Goal: Information Seeking & Learning: Learn about a topic

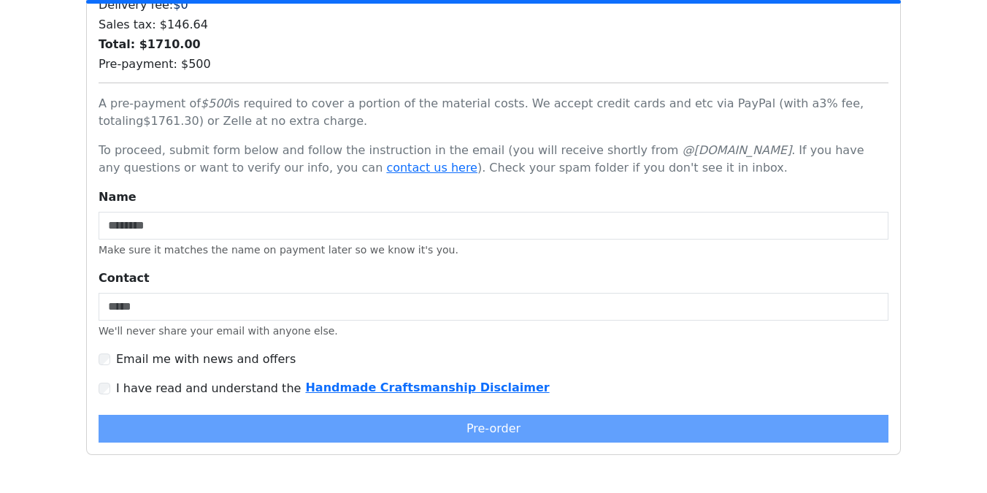
scroll to position [3736, 0]
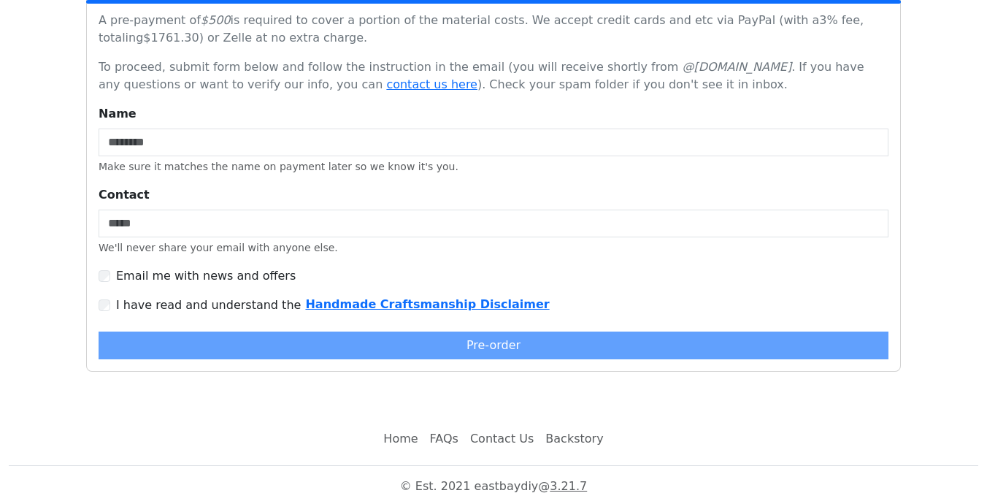
click at [451, 432] on link "FAQs" at bounding box center [444, 438] width 40 height 29
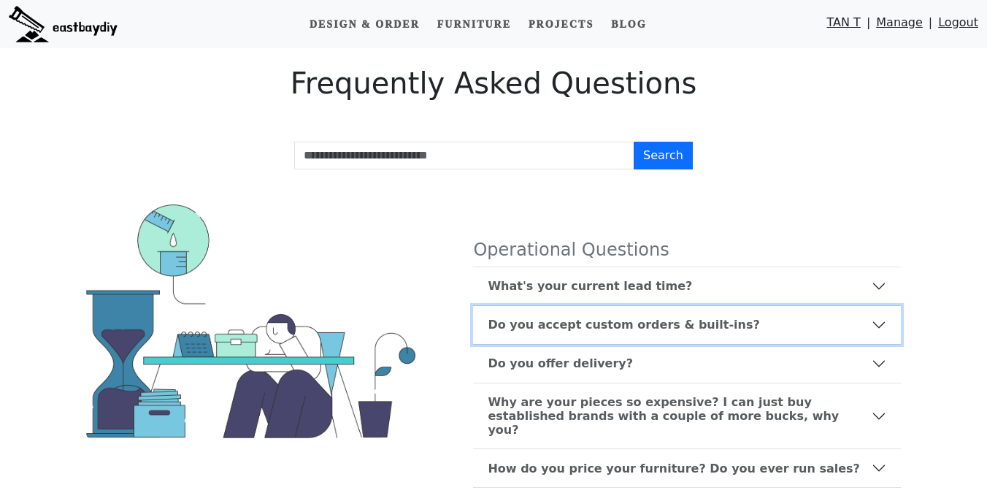
click at [551, 319] on b "Do you accept custom orders & built-ins?" at bounding box center [624, 325] width 272 height 14
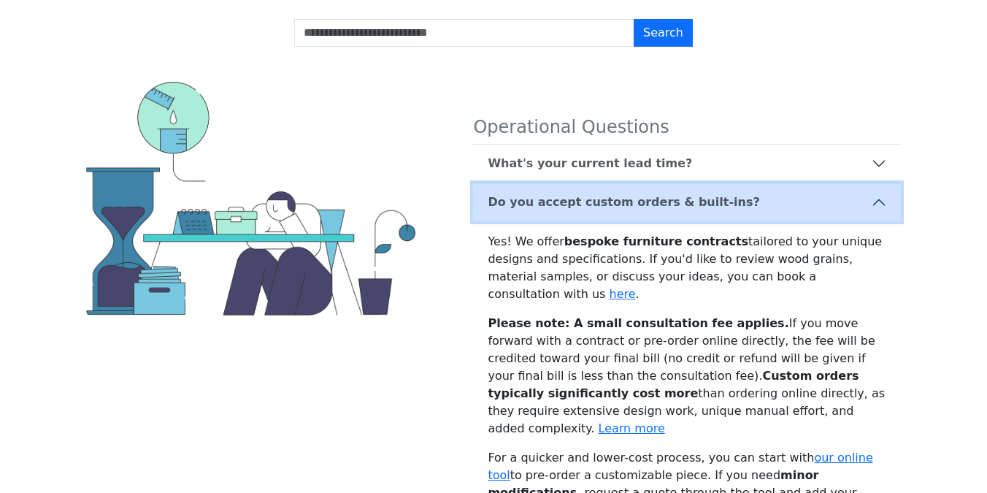
scroll to position [128, 0]
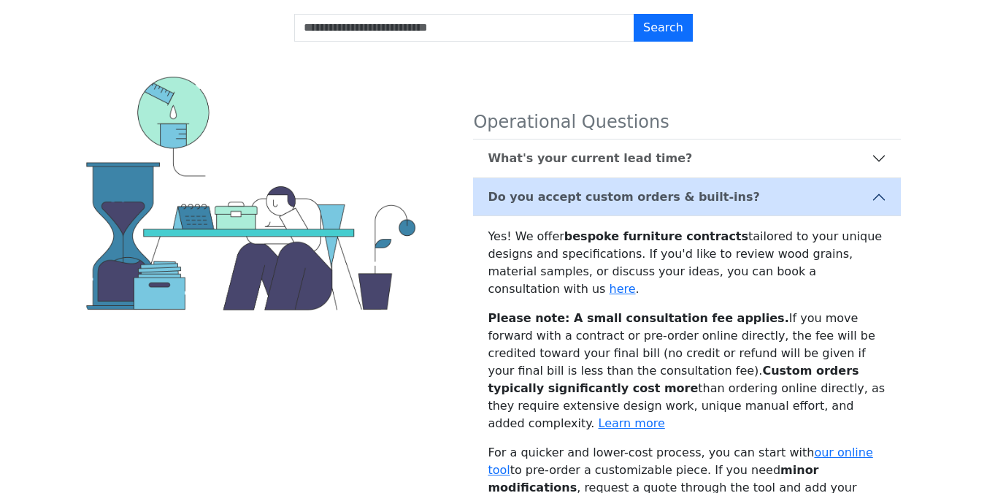
drag, startPoint x: 591, startPoint y: 255, endPoint x: 781, endPoint y: 274, distance: 191.5
click at [781, 274] on p "Yes! We offer bespoke furniture contracts tailored to your unique designs and s…" at bounding box center [687, 263] width 399 height 70
copy p "If you'd like to review wood grains, material samples, or discuss your ideas, y…"
click at [635, 282] on link "here" at bounding box center [622, 289] width 26 height 14
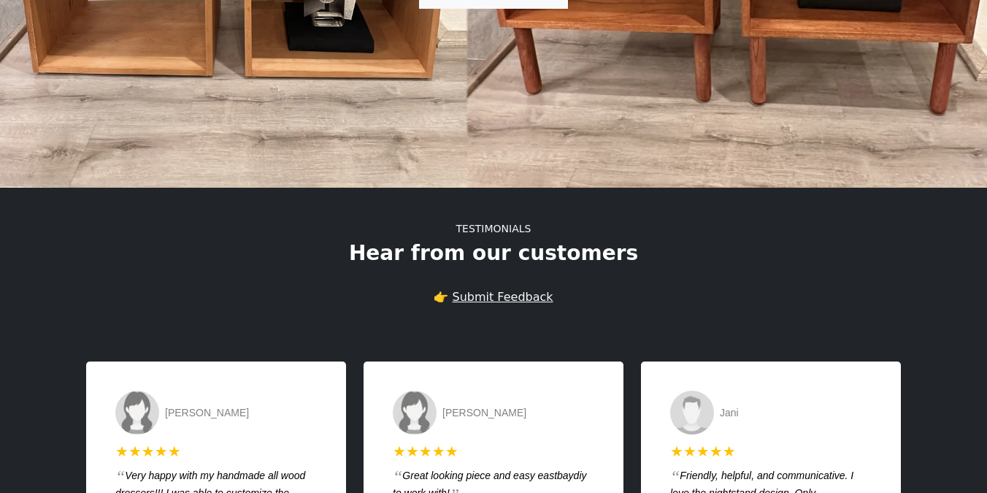
scroll to position [3139, 0]
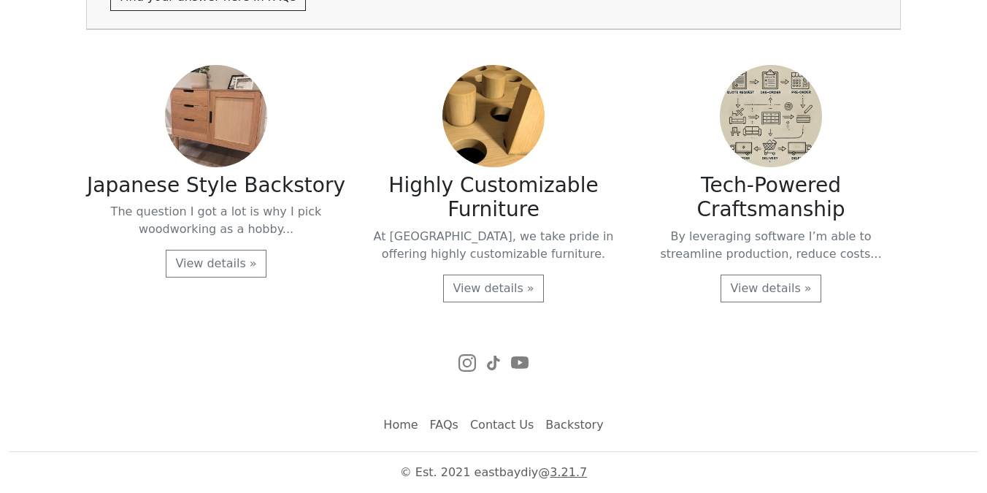
click at [442, 426] on link "FAQs" at bounding box center [444, 424] width 40 height 29
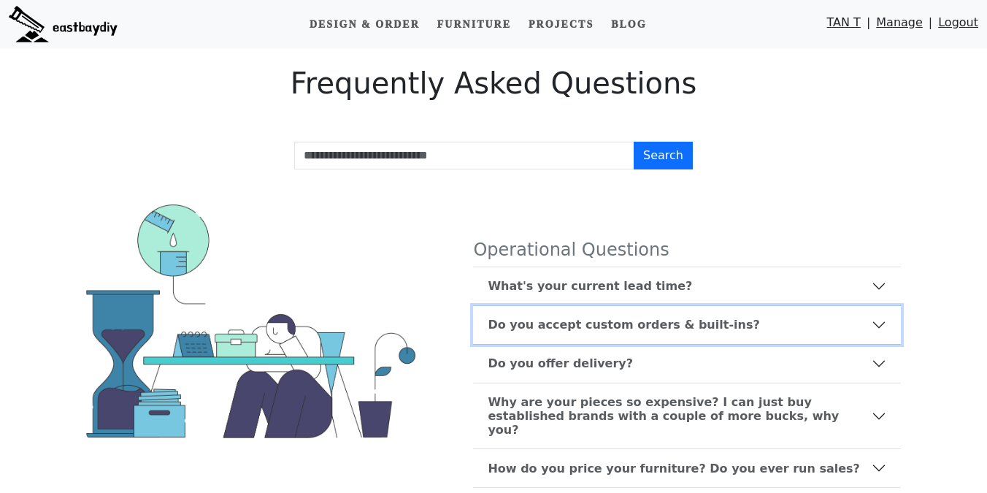
click at [601, 319] on b "Do you accept custom orders & built-ins?" at bounding box center [624, 325] width 272 height 14
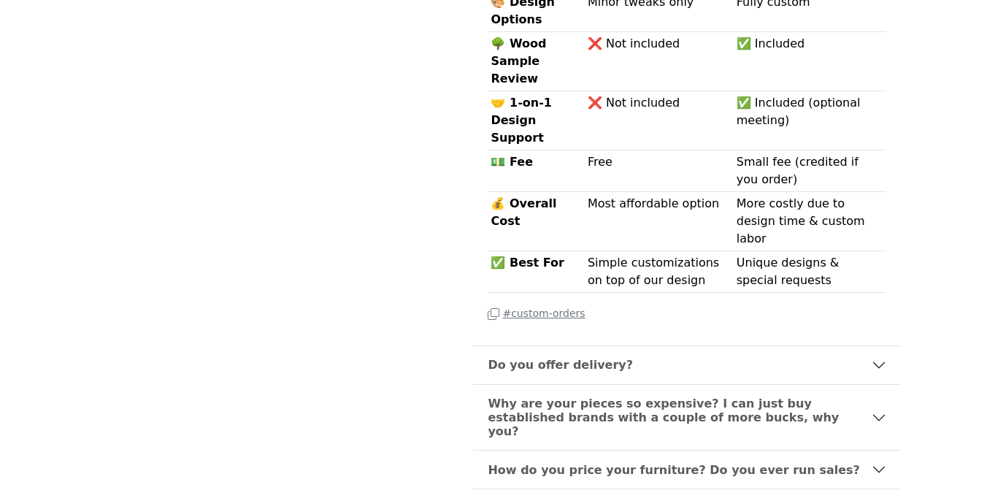
scroll to position [712, 0]
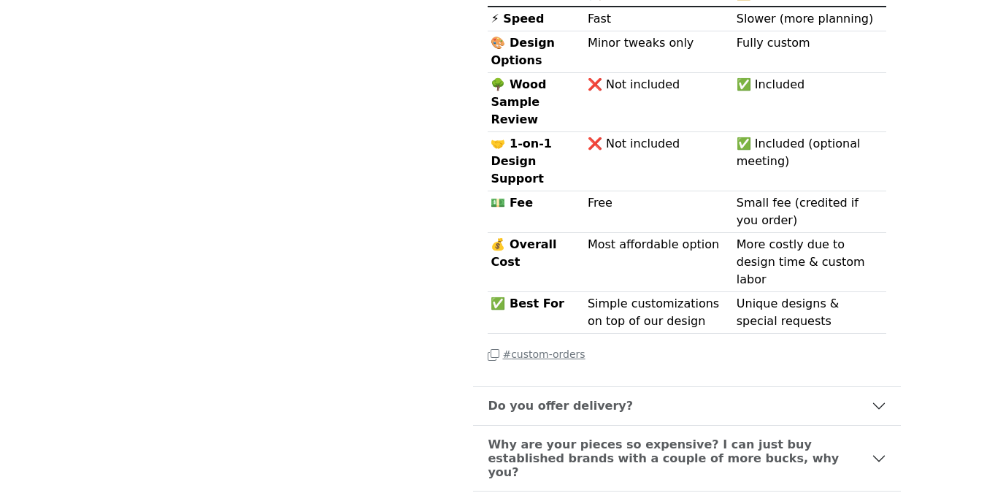
click at [534, 348] on small "# custom-orders" at bounding box center [536, 354] width 97 height 12
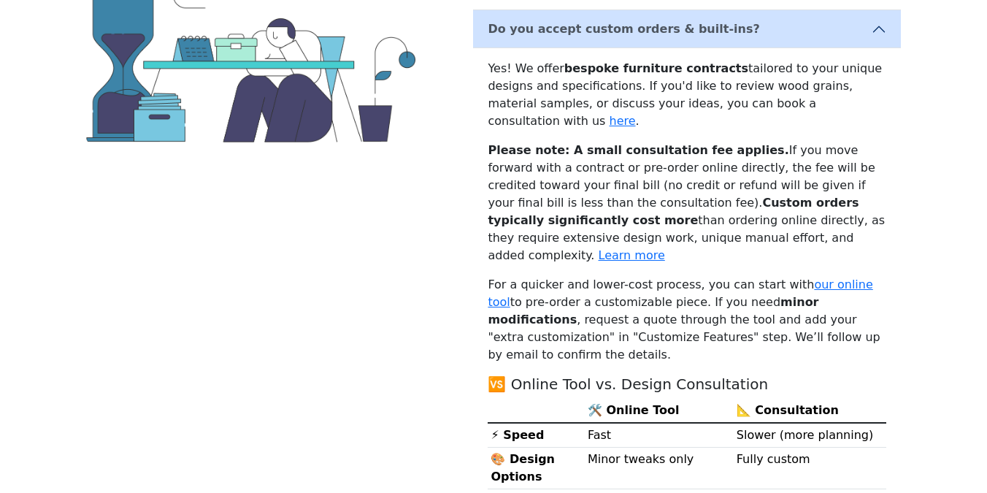
scroll to position [306, 0]
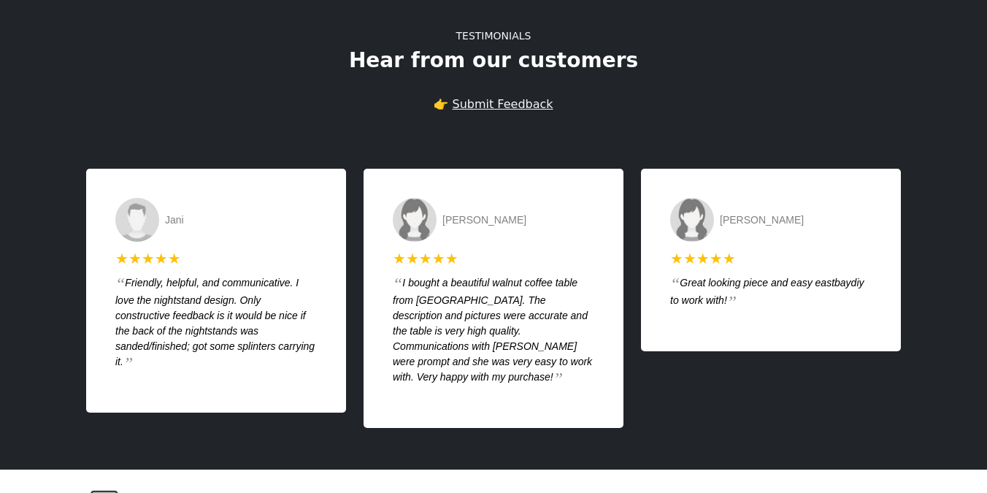
scroll to position [3139, 0]
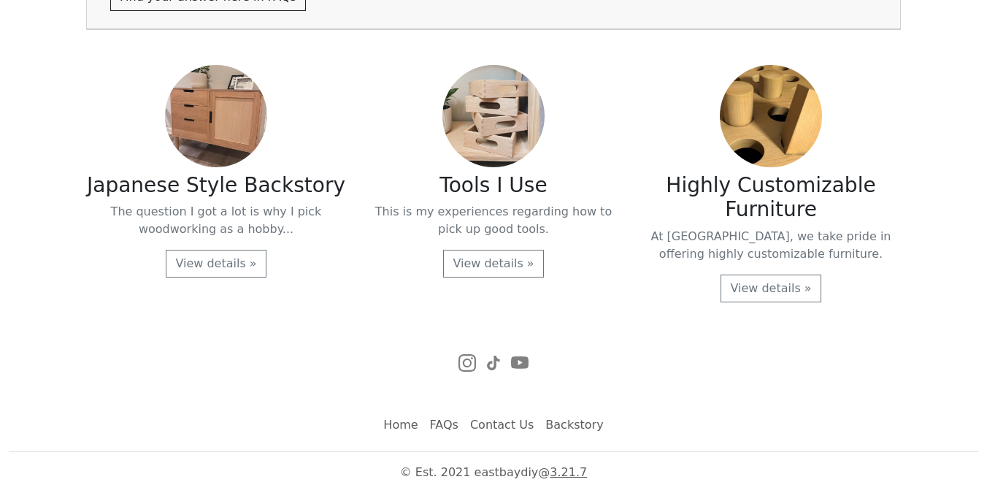
click at [440, 426] on link "FAQs" at bounding box center [444, 424] width 40 height 29
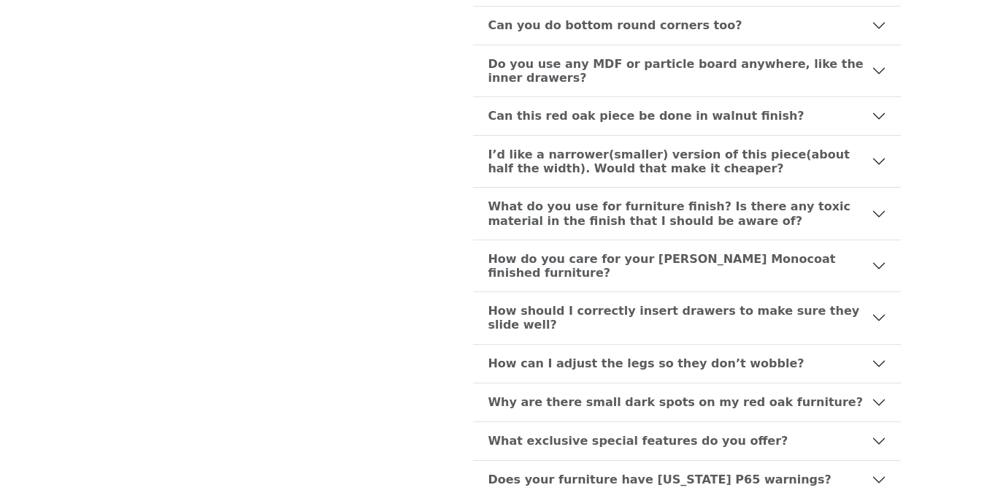
scroll to position [996, 0]
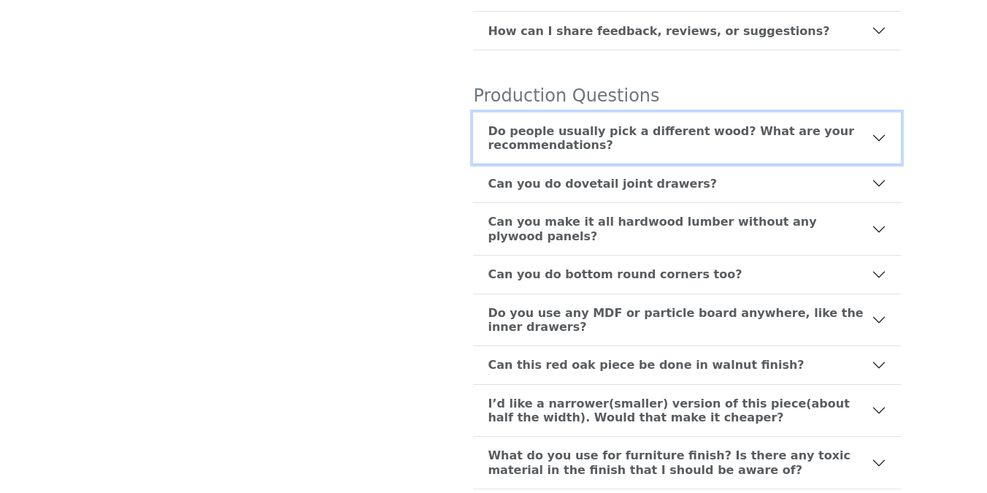
click at [668, 124] on b "Do people usually pick a different wood? What are your recommendations?" at bounding box center [680, 138] width 384 height 28
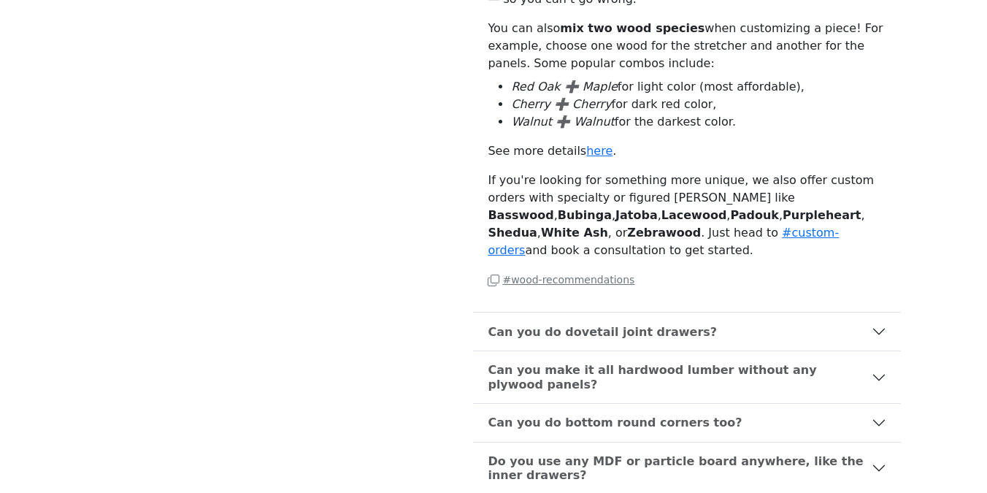
scroll to position [1037, 0]
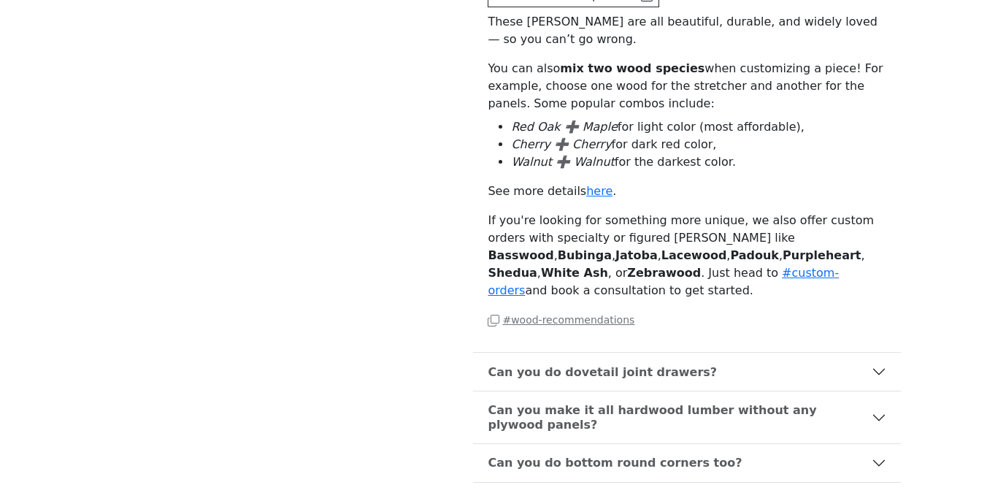
click at [592, 314] on small "# wood-recommendations" at bounding box center [561, 320] width 147 height 12
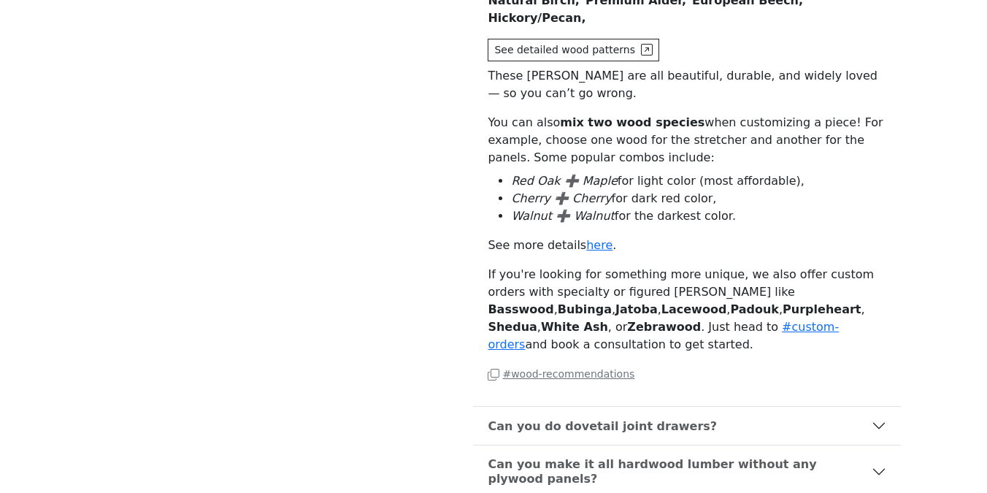
scroll to position [1039, 0]
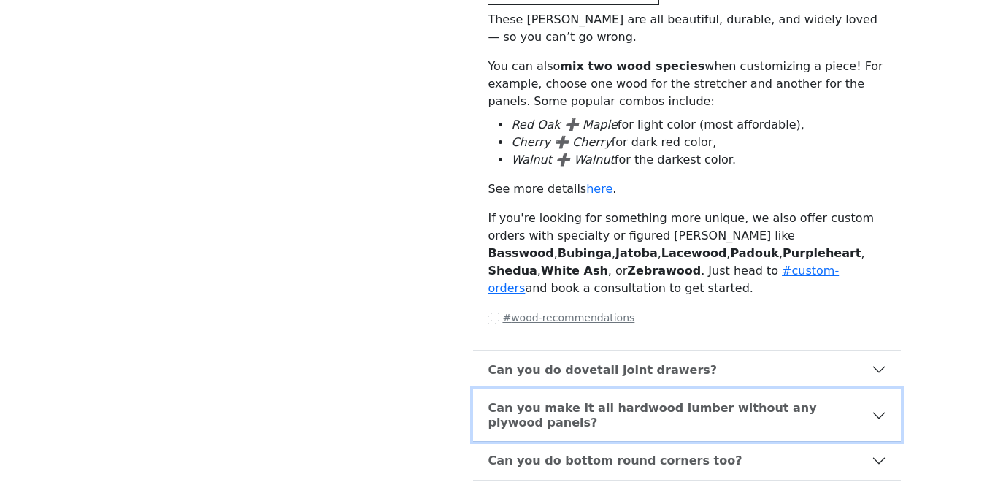
click at [559, 401] on b "Can you make it all hardwood lumber without any plywood panels?" at bounding box center [680, 415] width 384 height 28
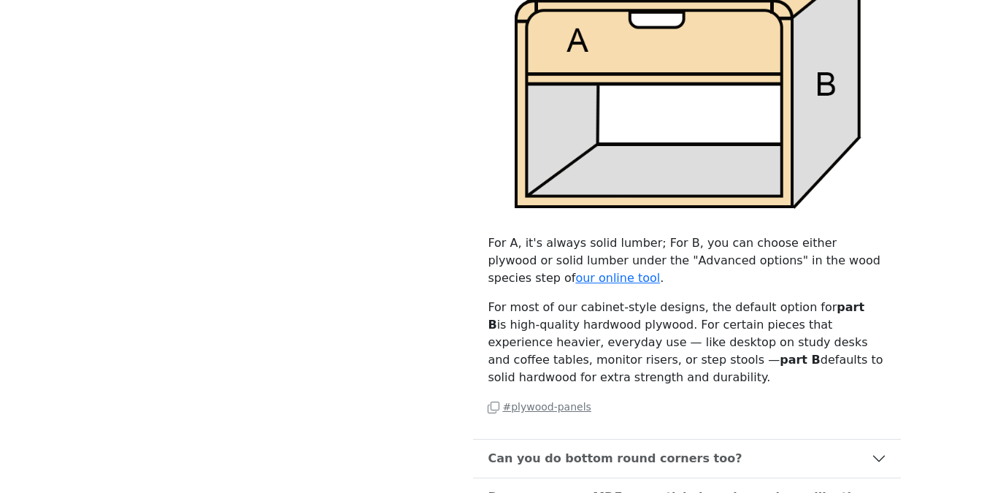
click at [549, 401] on small "# plywood-panels" at bounding box center [539, 407] width 103 height 12
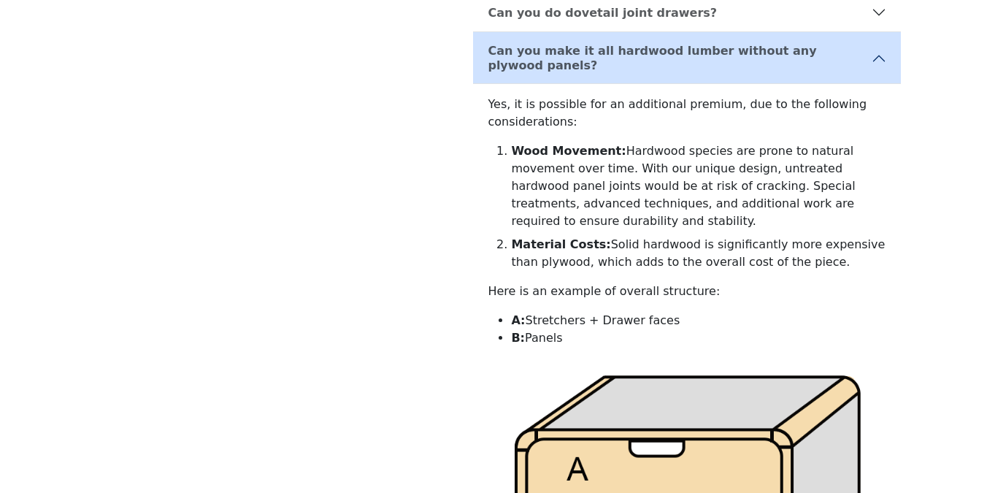
scroll to position [911, 0]
